Goal: Information Seeking & Learning: Find specific page/section

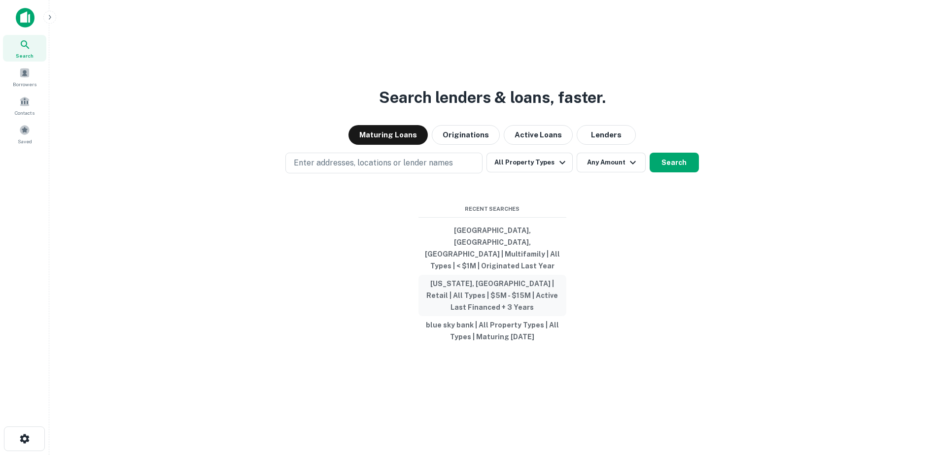
click at [496, 291] on button "[US_STATE], [GEOGRAPHIC_DATA] | Retail | All Types | $5M - $15M | Active Last F…" at bounding box center [492, 295] width 148 height 41
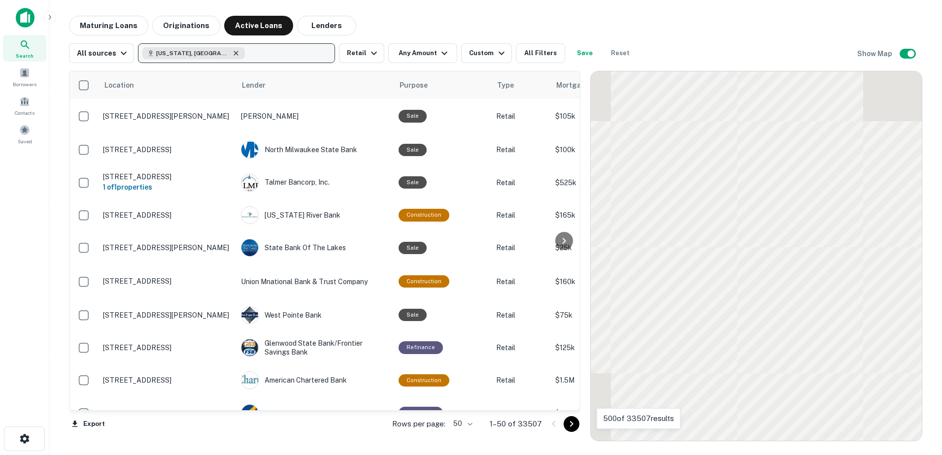
click at [232, 53] on icon "button" at bounding box center [236, 53] width 8 height 8
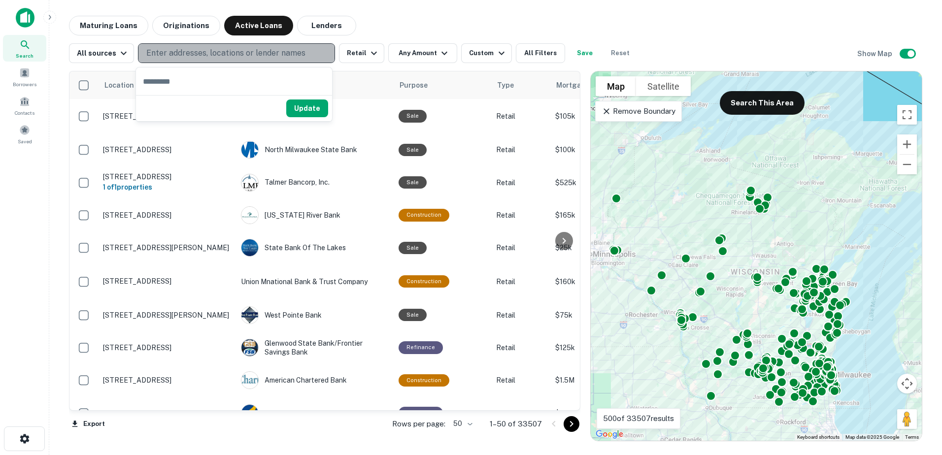
click at [204, 53] on p "Enter addresses, locations or lender names" at bounding box center [225, 53] width 159 height 12
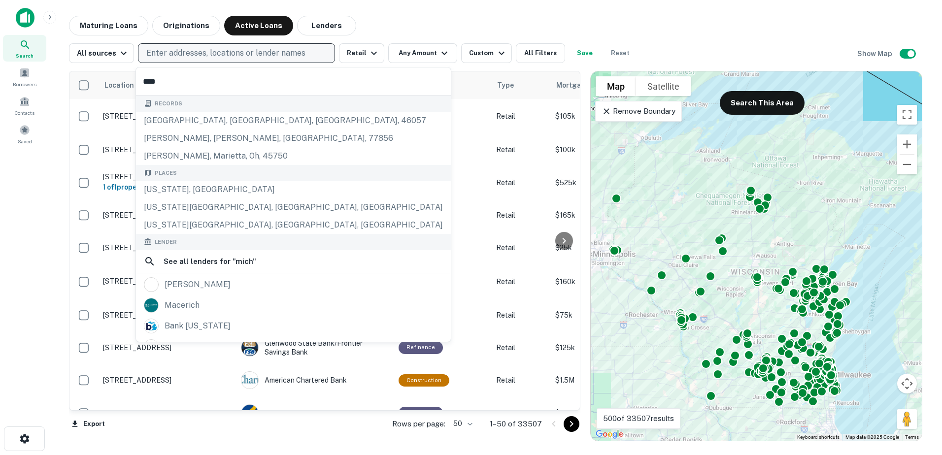
type input "*****"
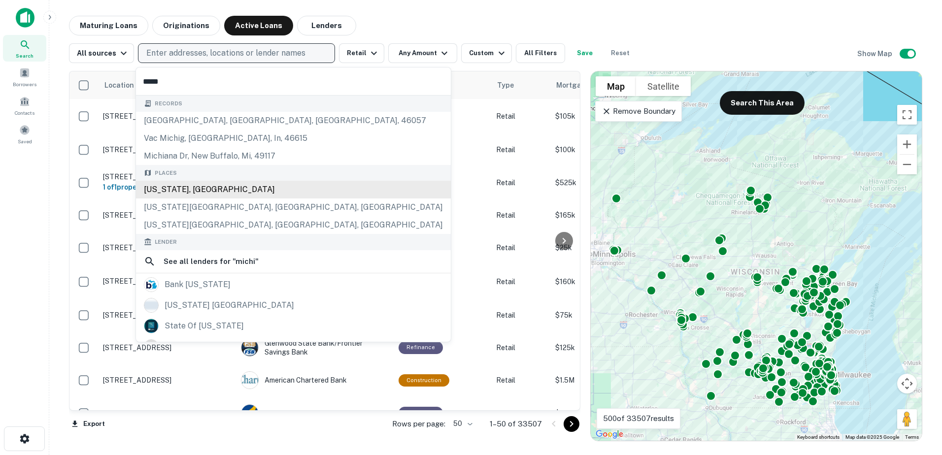
click at [191, 190] on div "[US_STATE], [GEOGRAPHIC_DATA]" at bounding box center [293, 190] width 315 height 18
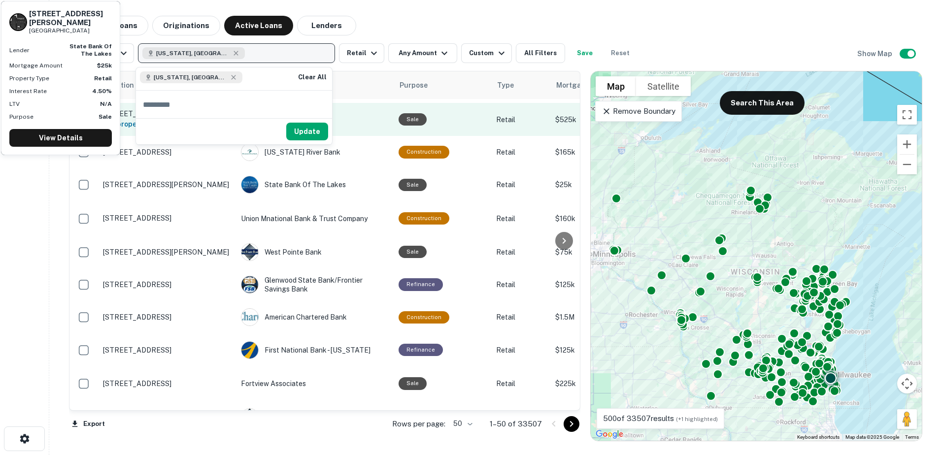
scroll to position [64, 0]
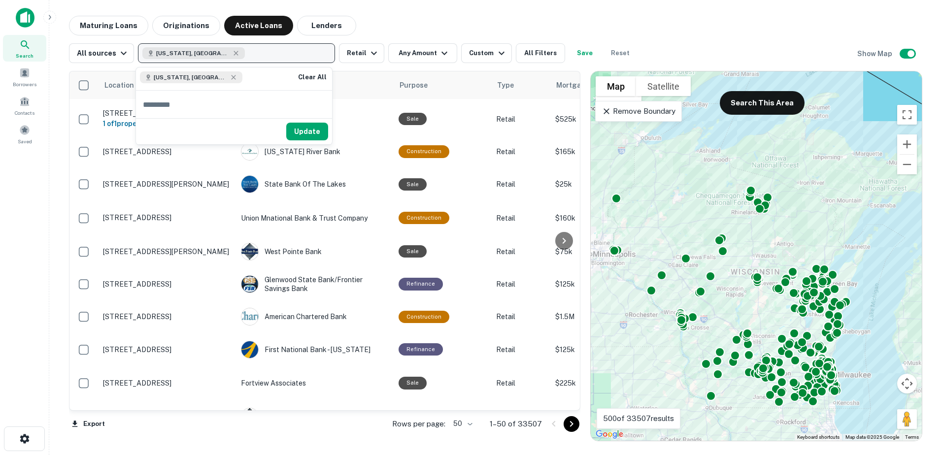
click at [699, 37] on div "All sources [US_STATE], [GEOGRAPHIC_DATA] Retail Any Amount Custom All Filters …" at bounding box center [495, 49] width 853 height 28
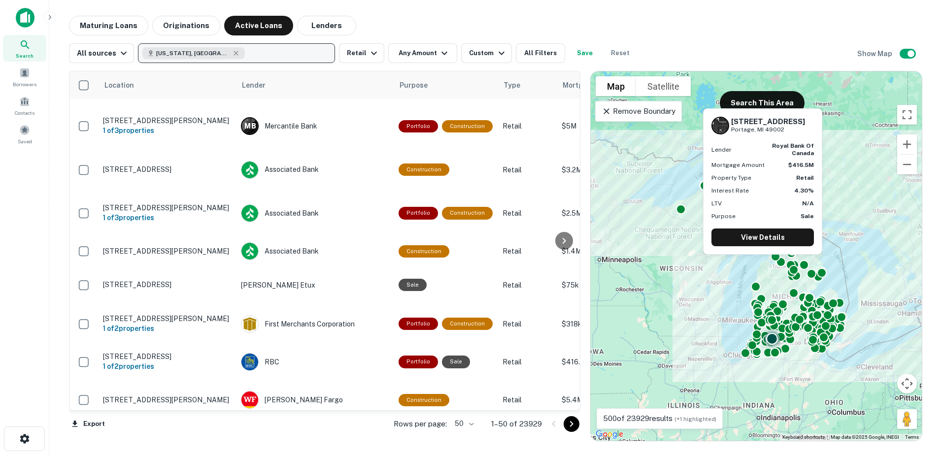
scroll to position [1403, 0]
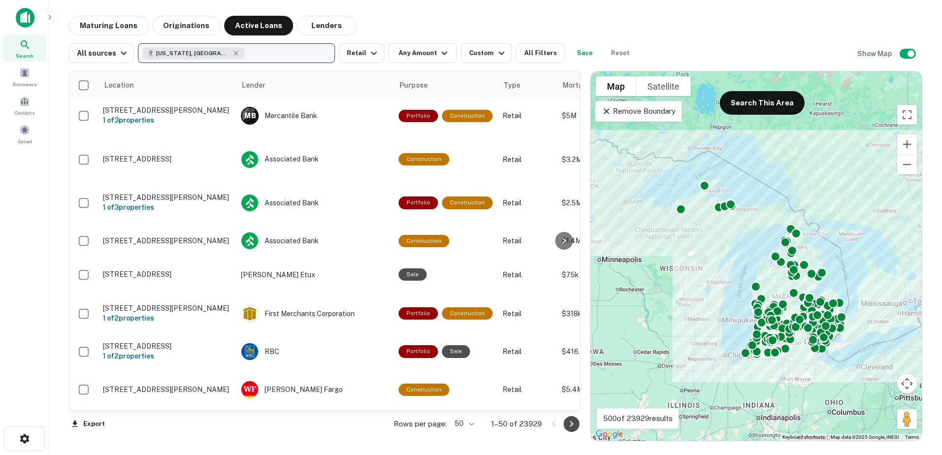
click at [569, 422] on icon "Go to next page" at bounding box center [572, 424] width 12 height 12
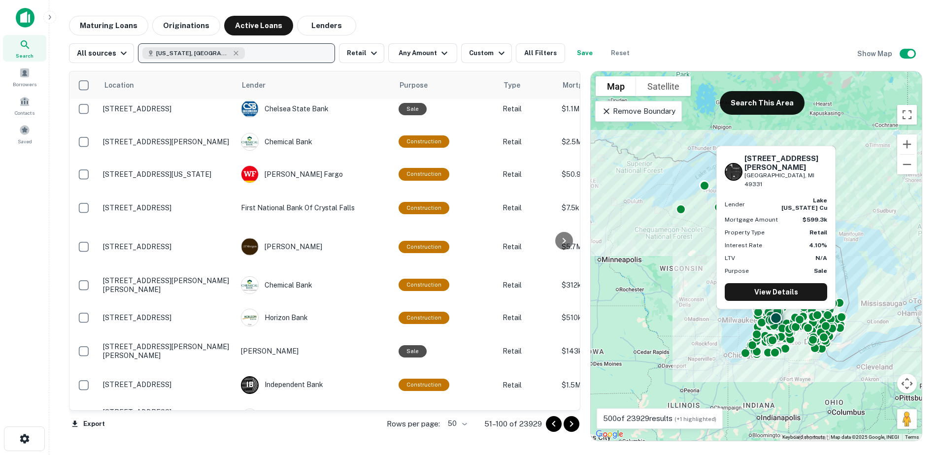
scroll to position [1409, 0]
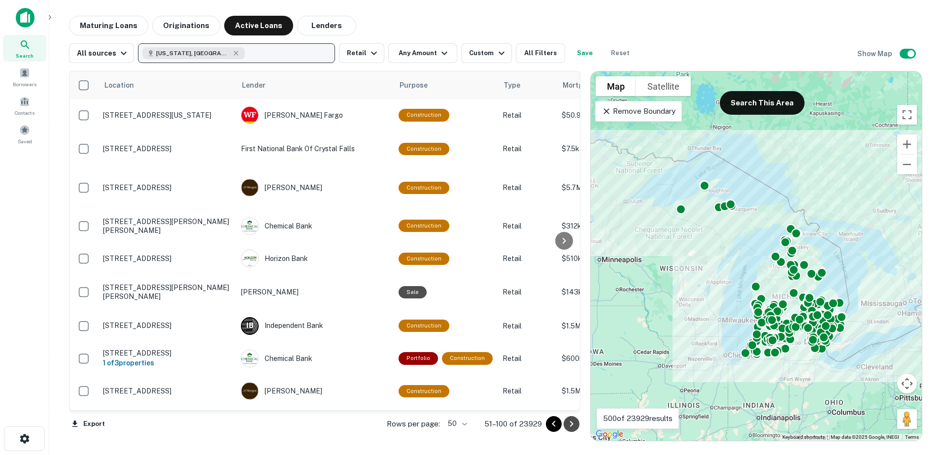
click at [574, 423] on icon "Go to next page" at bounding box center [572, 424] width 12 height 12
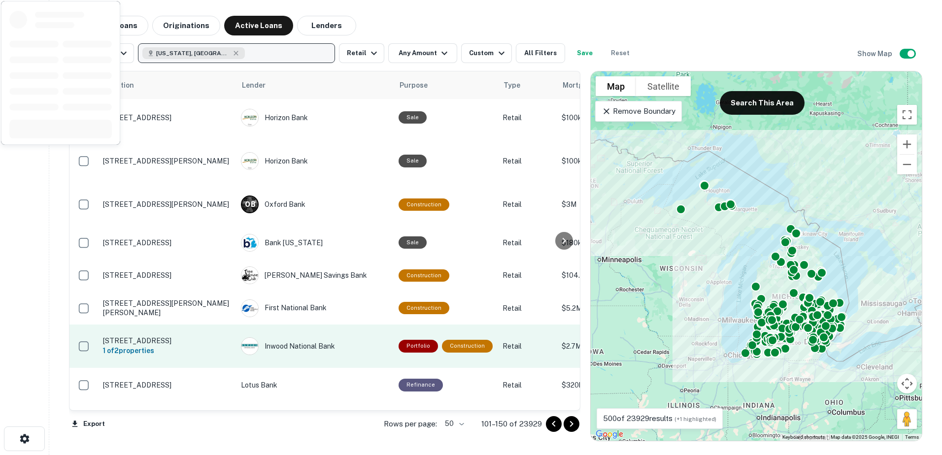
scroll to position [1502, 0]
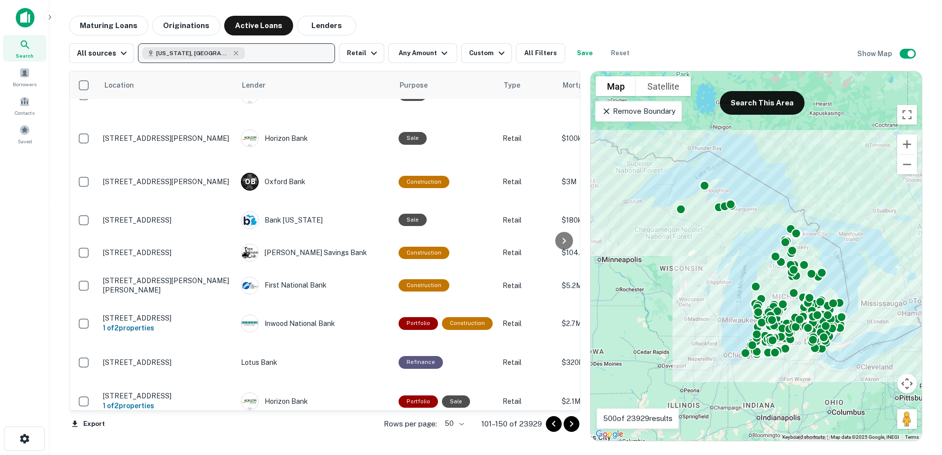
click at [568, 426] on icon "Go to next page" at bounding box center [572, 424] width 12 height 12
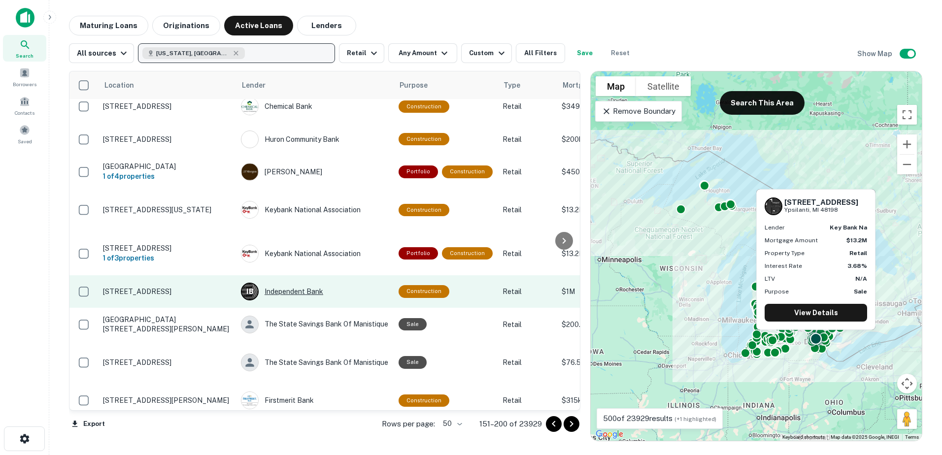
scroll to position [1471, 0]
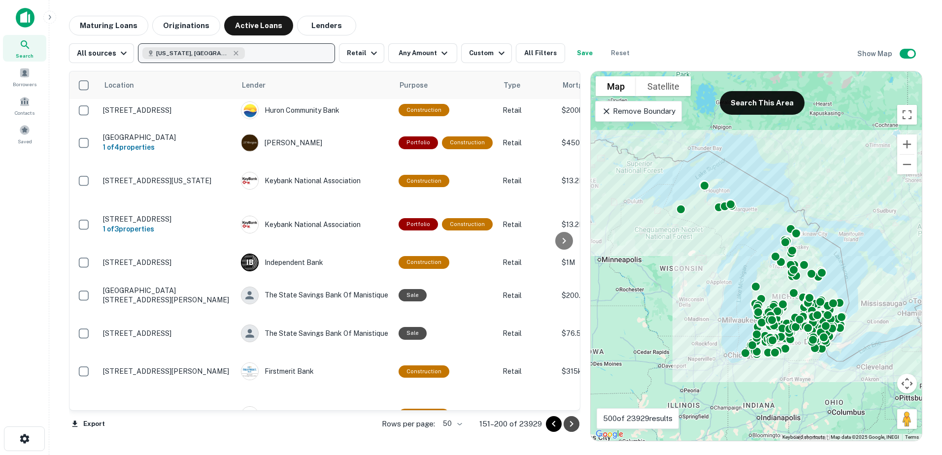
click at [571, 422] on icon "Go to next page" at bounding box center [571, 424] width 3 height 6
